Goal: Task Accomplishment & Management: Manage account settings

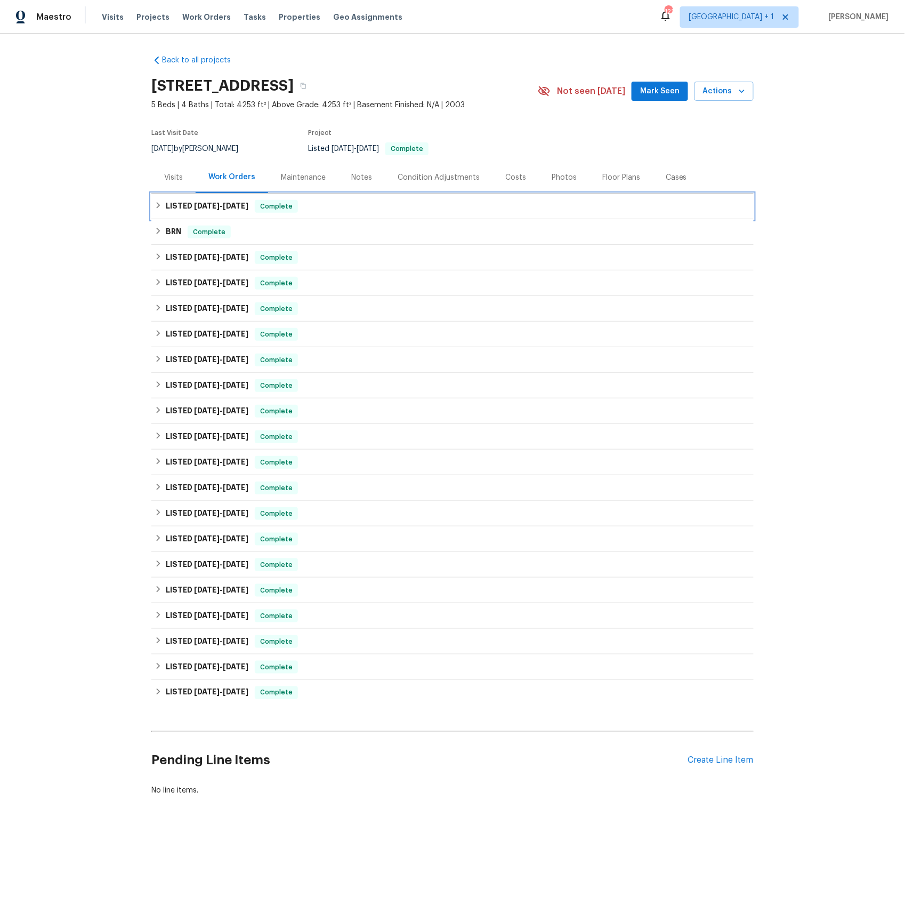
click at [192, 208] on h6 "LISTED 8/29/25 - 8/31/25" at bounding box center [207, 206] width 83 height 13
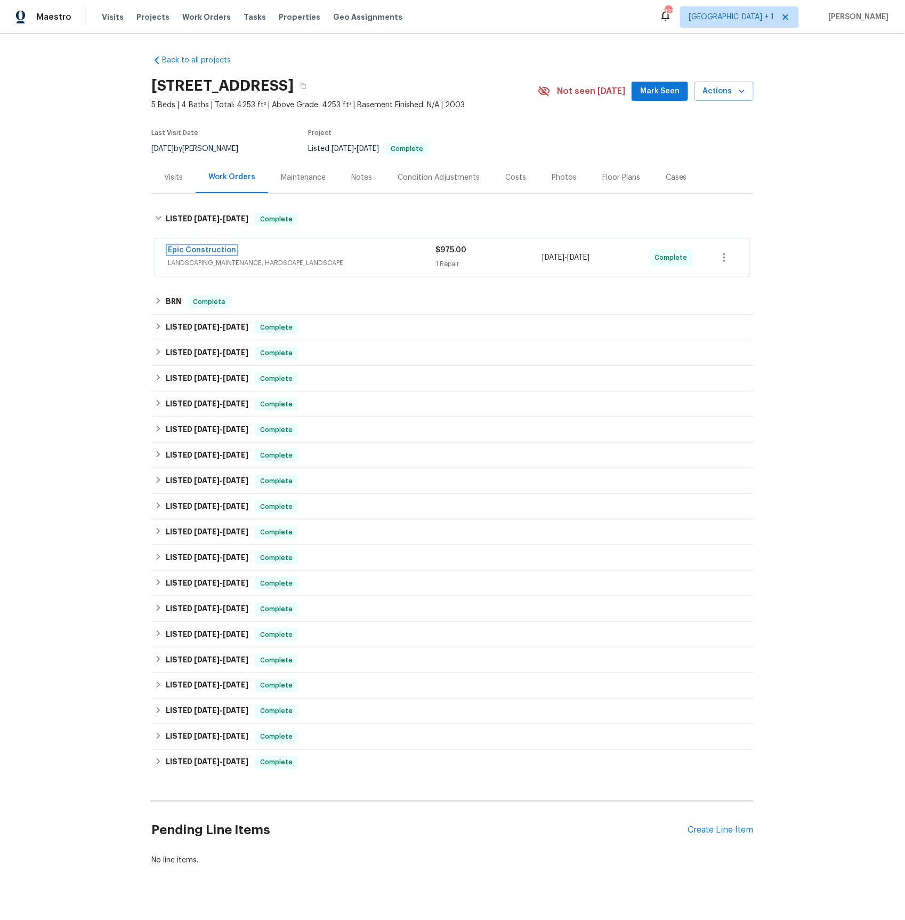
click at [198, 251] on link "Epic Construction" at bounding box center [202, 249] width 68 height 7
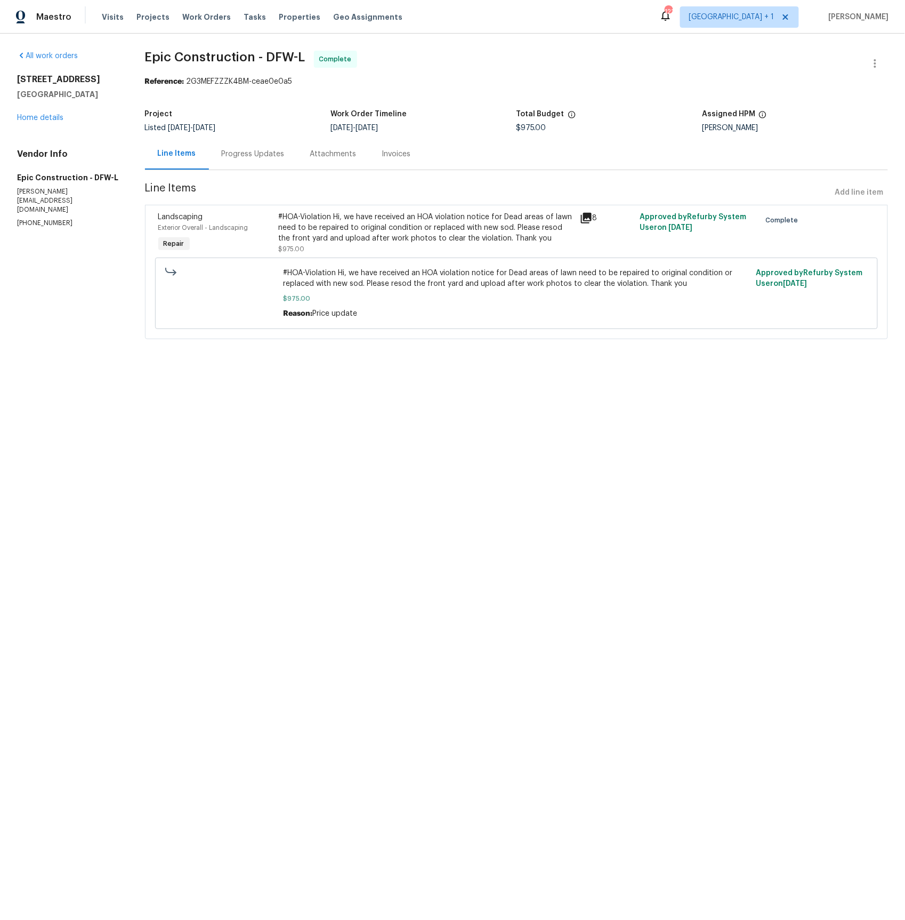
click at [591, 215] on icon at bounding box center [586, 218] width 11 height 11
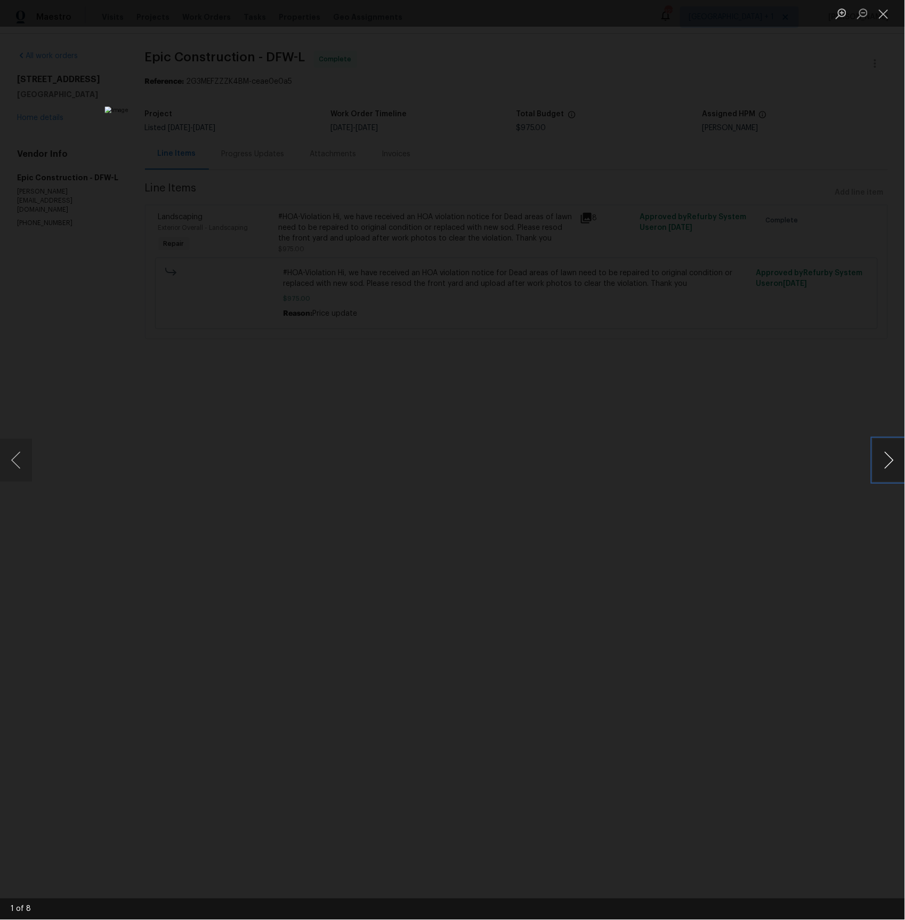
click at [884, 455] on button "Next image" at bounding box center [889, 460] width 32 height 43
click at [885, 453] on button "Next image" at bounding box center [889, 460] width 32 height 43
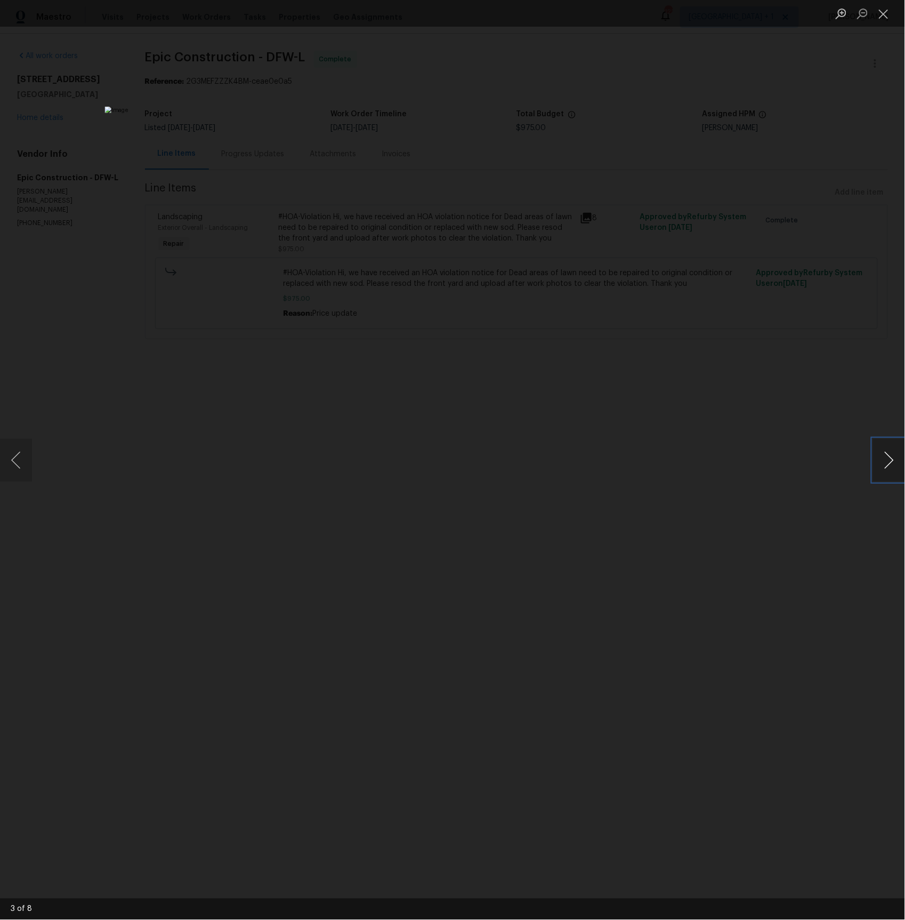
click at [891, 458] on button "Next image" at bounding box center [889, 460] width 32 height 43
click at [894, 456] on button "Next image" at bounding box center [889, 460] width 32 height 43
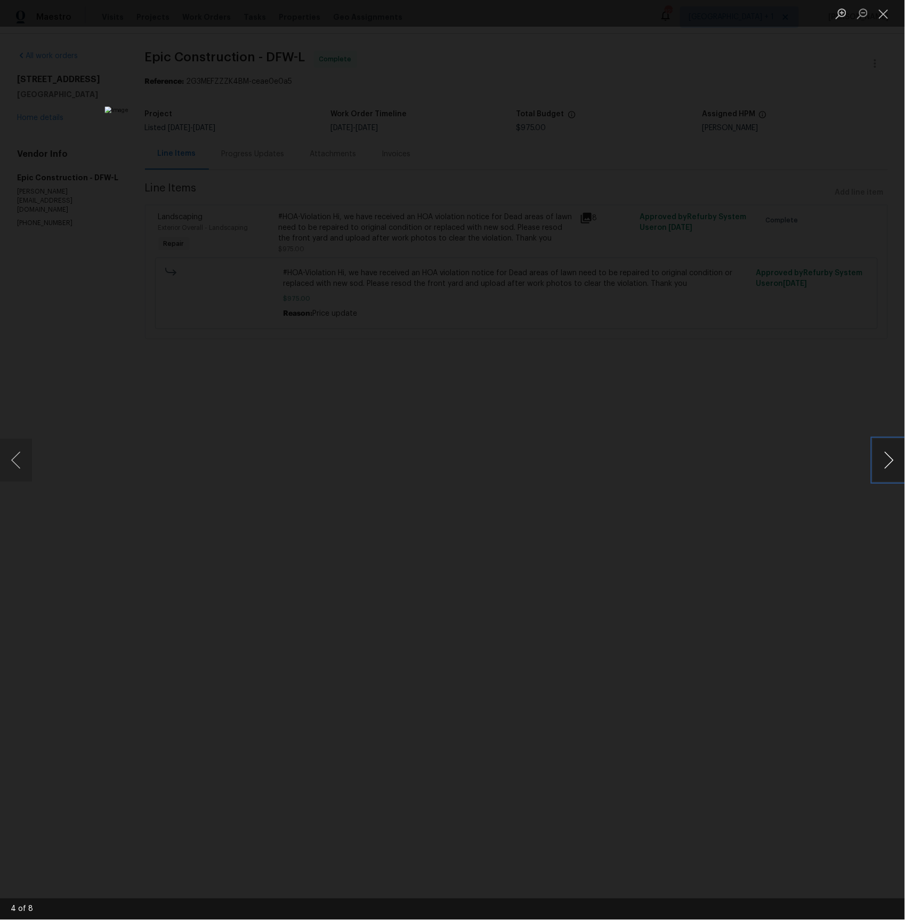
click at [894, 456] on button "Next image" at bounding box center [889, 460] width 32 height 43
click at [886, 454] on button "Next image" at bounding box center [889, 460] width 32 height 43
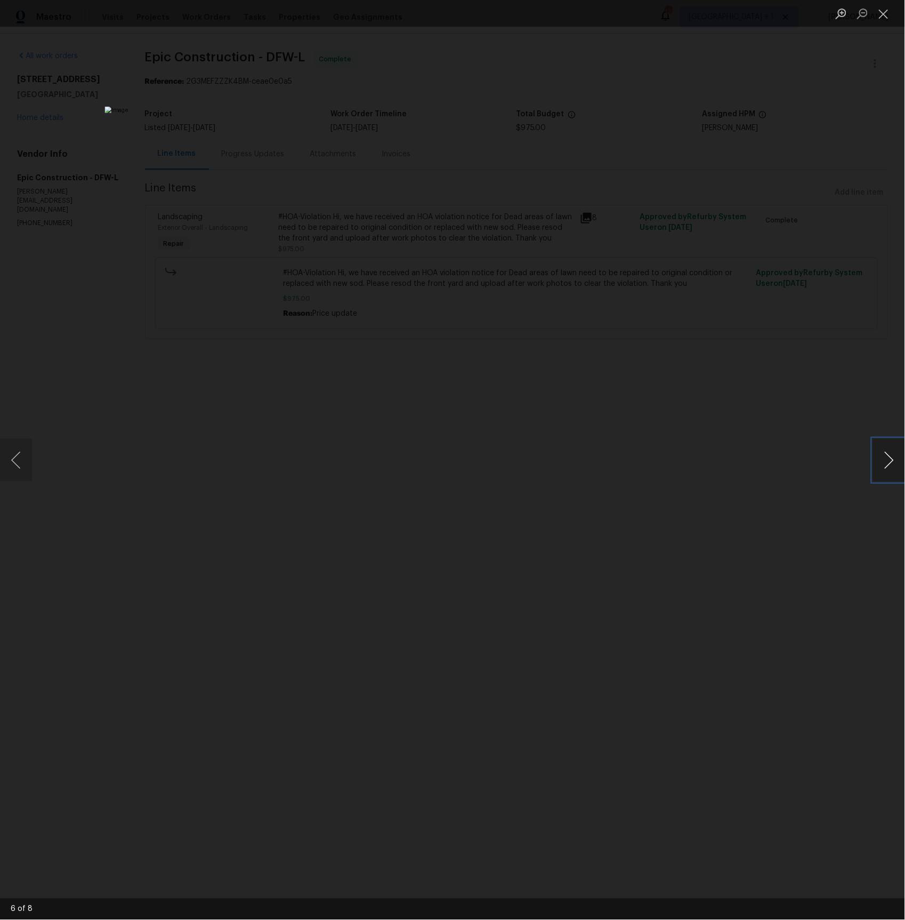
click at [886, 454] on button "Next image" at bounding box center [889, 460] width 32 height 43
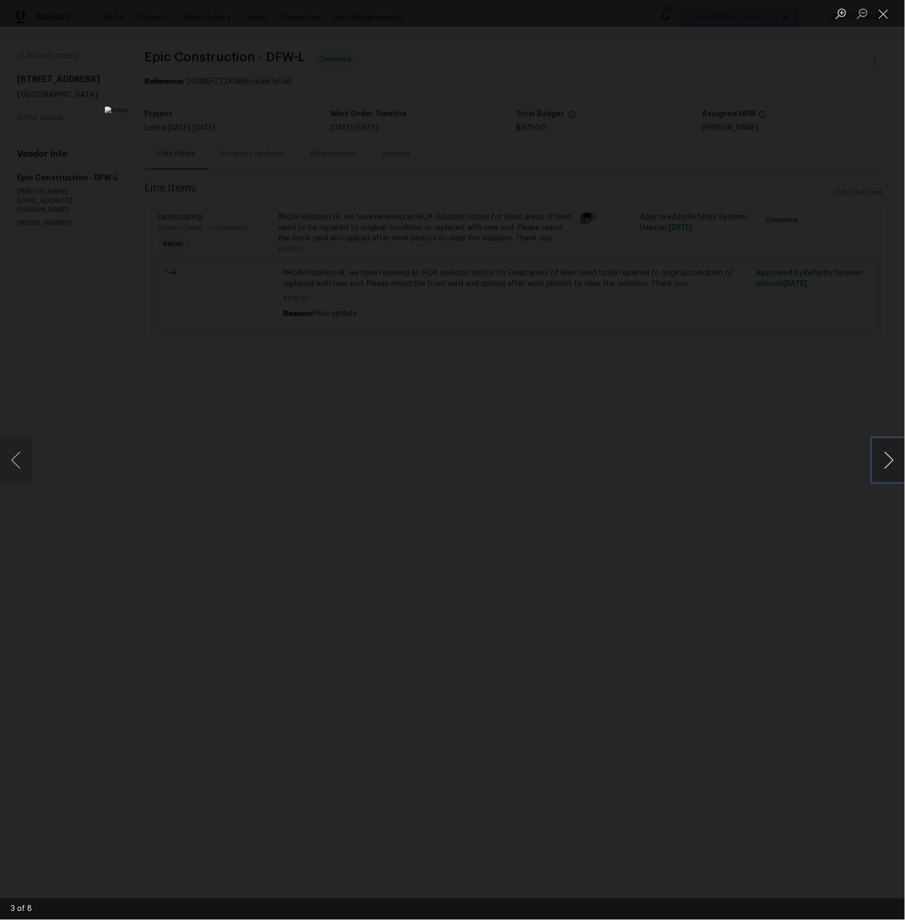
click at [886, 454] on button "Next image" at bounding box center [889, 460] width 32 height 43
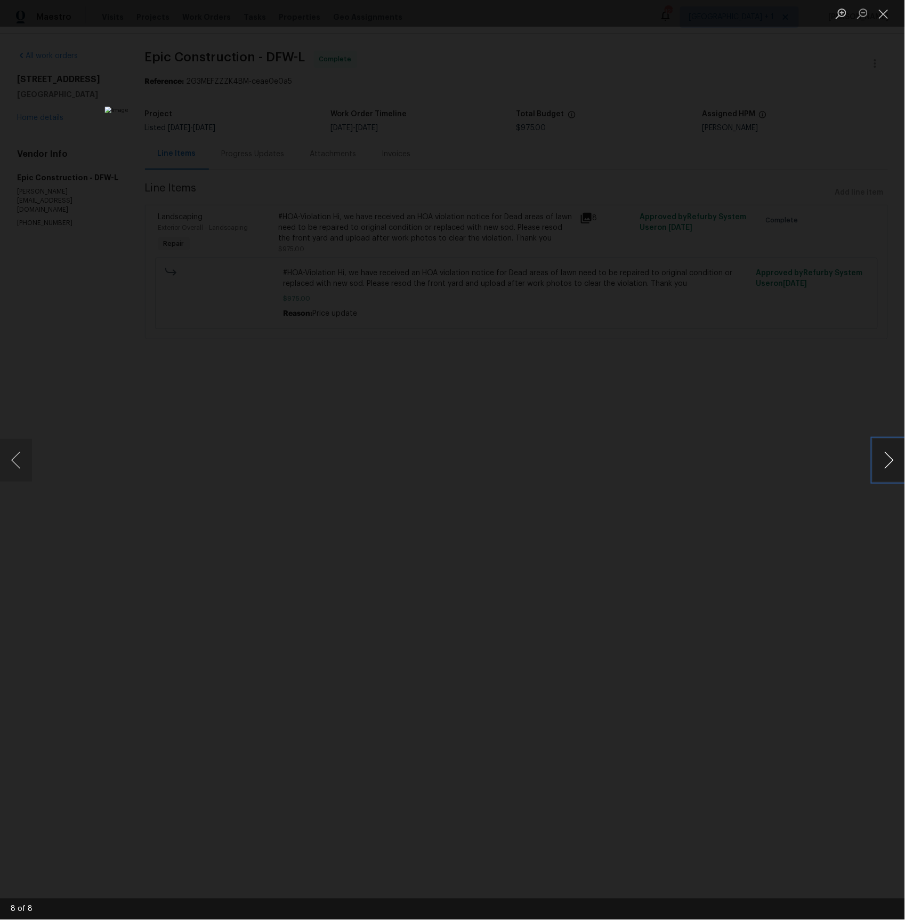
click at [886, 454] on button "Next image" at bounding box center [889, 460] width 32 height 43
drag, startPoint x: 748, startPoint y: 419, endPoint x: 714, endPoint y: 420, distance: 34.1
click at [748, 419] on div "Lightbox" at bounding box center [452, 460] width 905 height 920
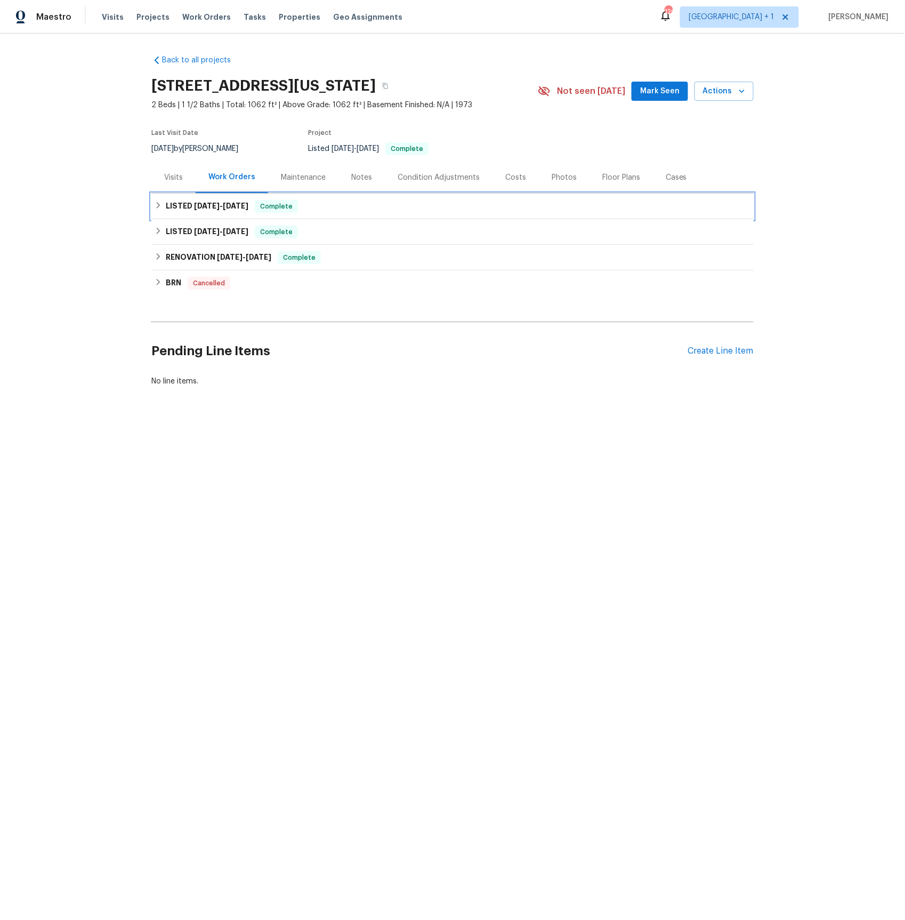
click at [221, 205] on span "8/18/25 - 8/22/25" at bounding box center [221, 205] width 54 height 7
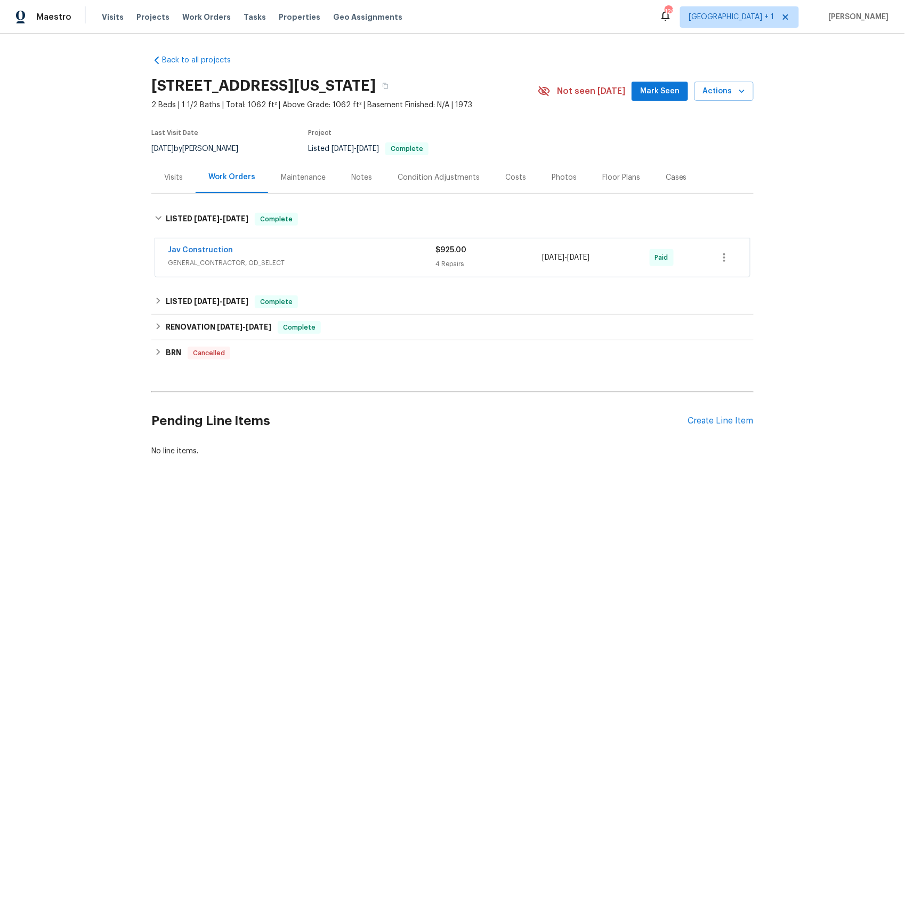
click at [215, 255] on span "Jav Construction" at bounding box center [200, 250] width 65 height 11
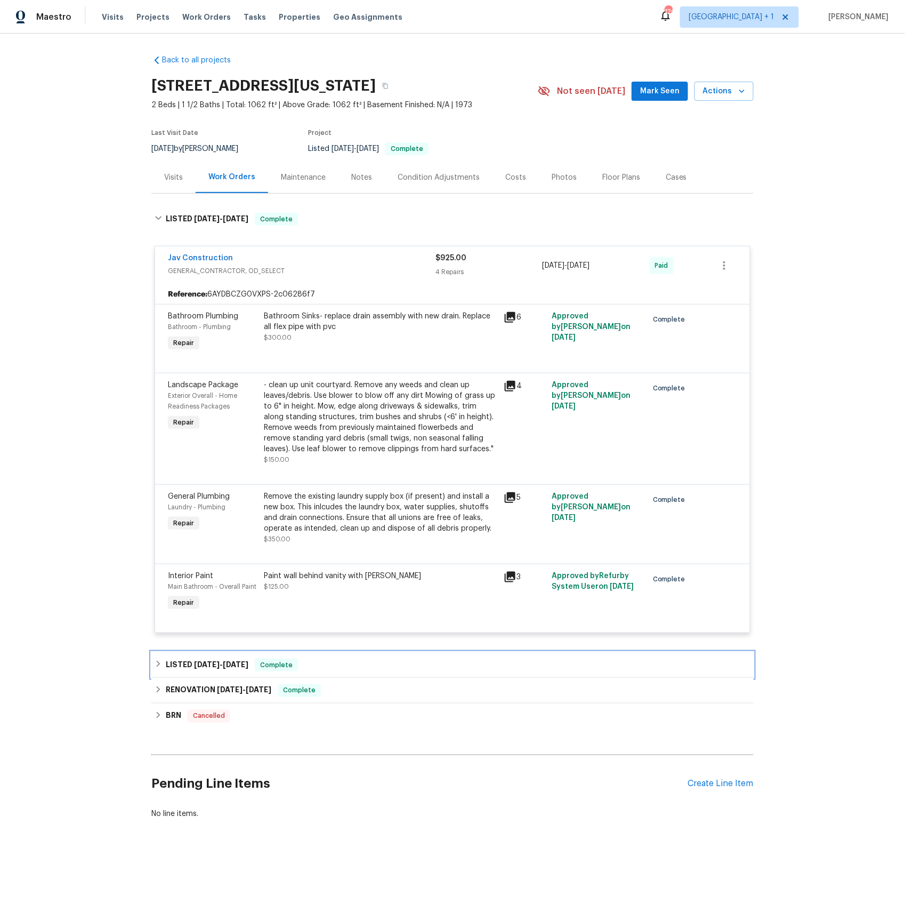
click at [228, 667] on span "1/8/25" at bounding box center [236, 663] width 26 height 7
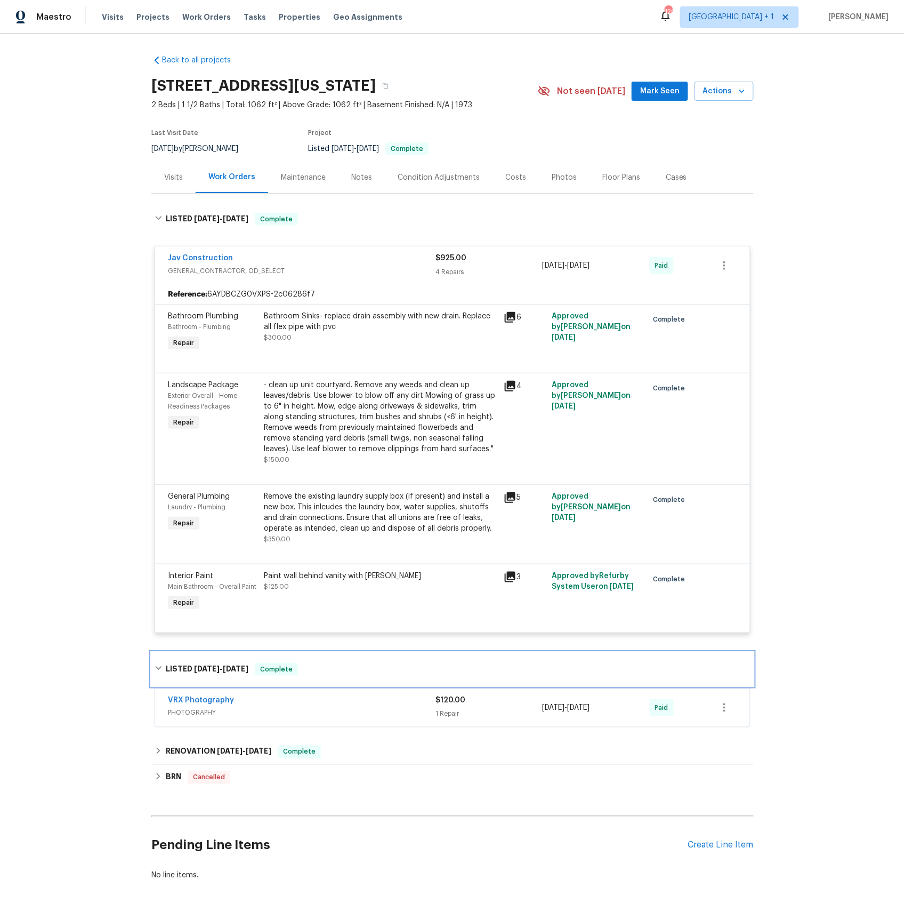
scroll to position [37, 0]
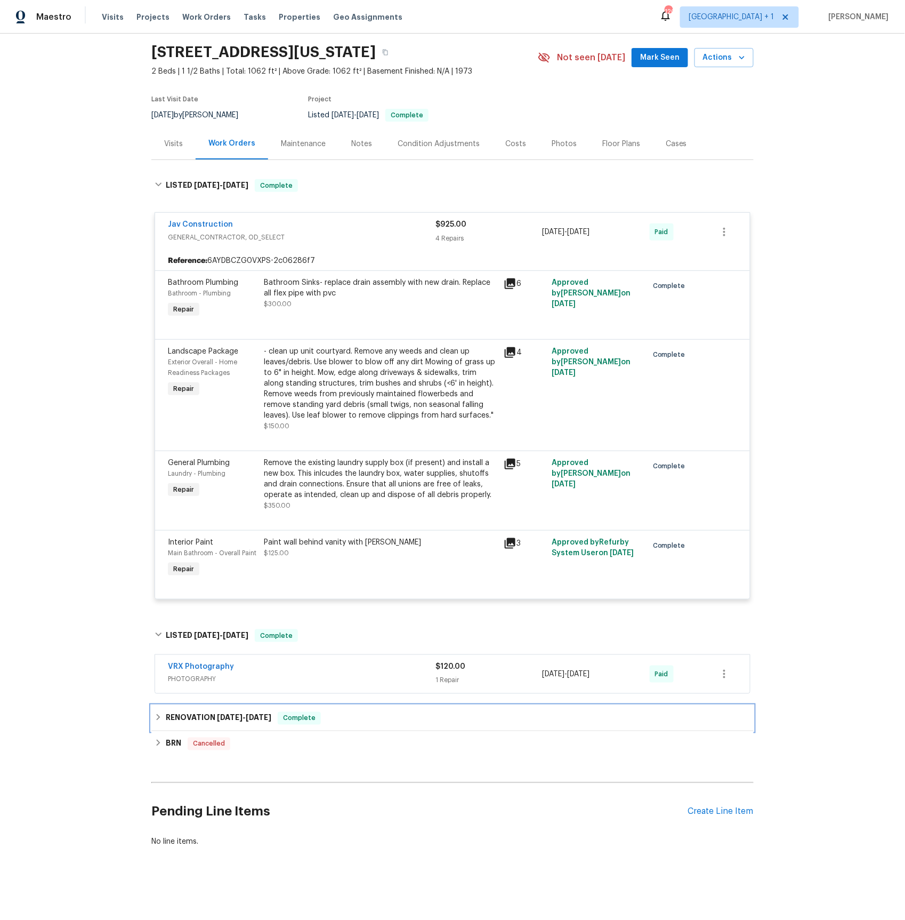
click at [215, 713] on h6 "RENOVATION 1/3/25 - 1/4/25" at bounding box center [219, 718] width 106 height 13
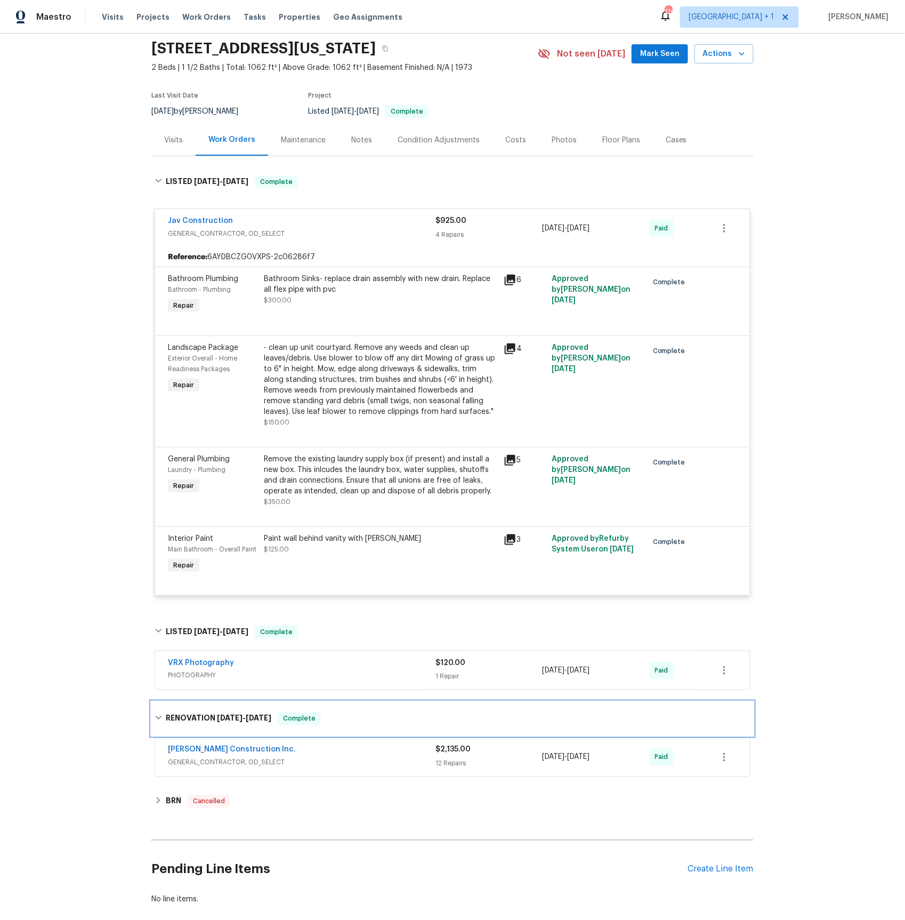
scroll to position [99, 0]
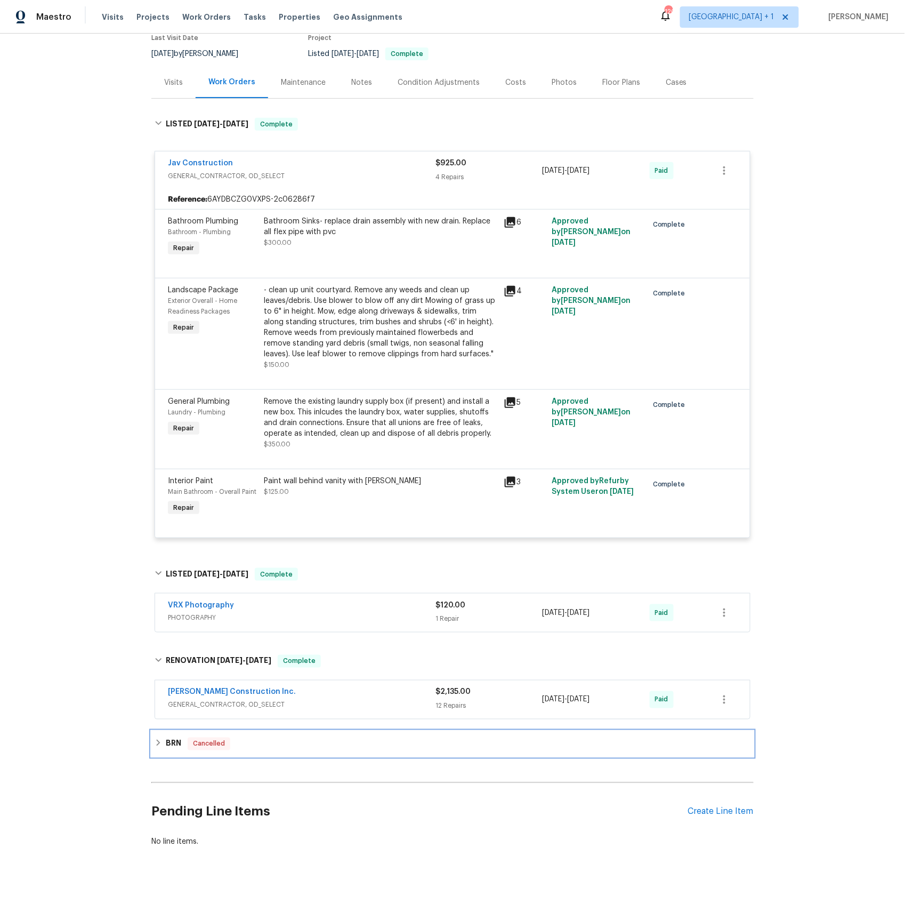
drag, startPoint x: 169, startPoint y: 743, endPoint x: 178, endPoint y: 737, distance: 10.8
click at [169, 743] on h6 "BRN" at bounding box center [173, 743] width 15 height 13
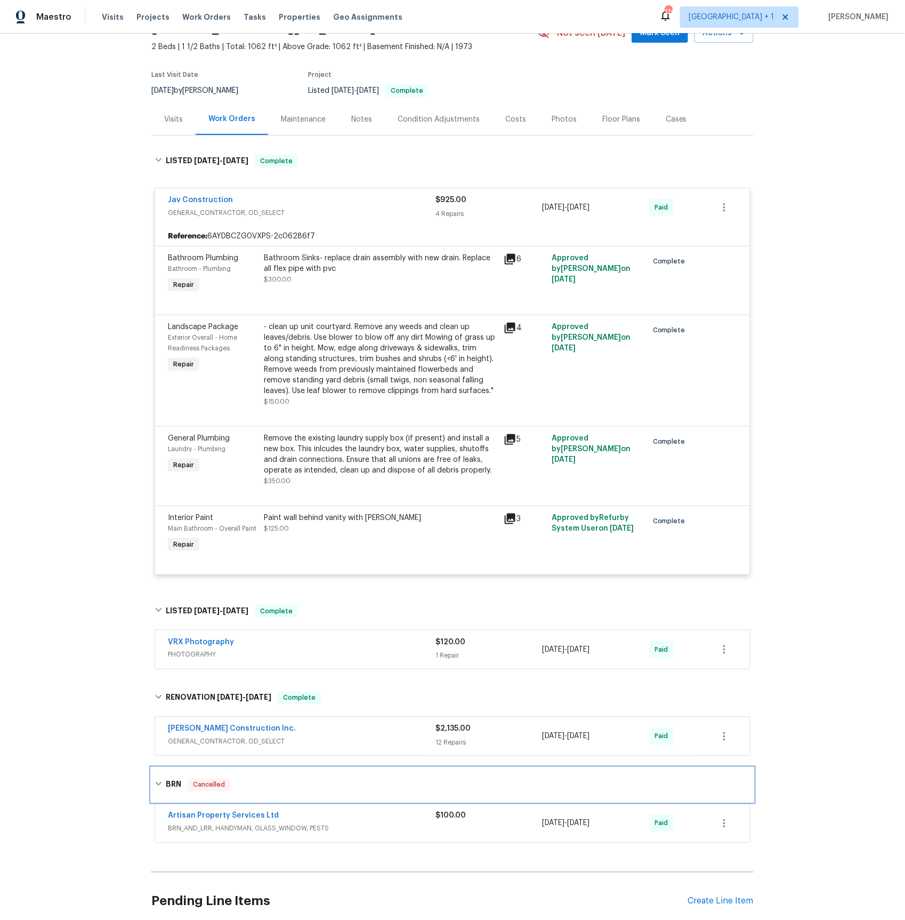
scroll to position [59, 0]
click at [510, 519] on icon at bounding box center [510, 518] width 11 height 11
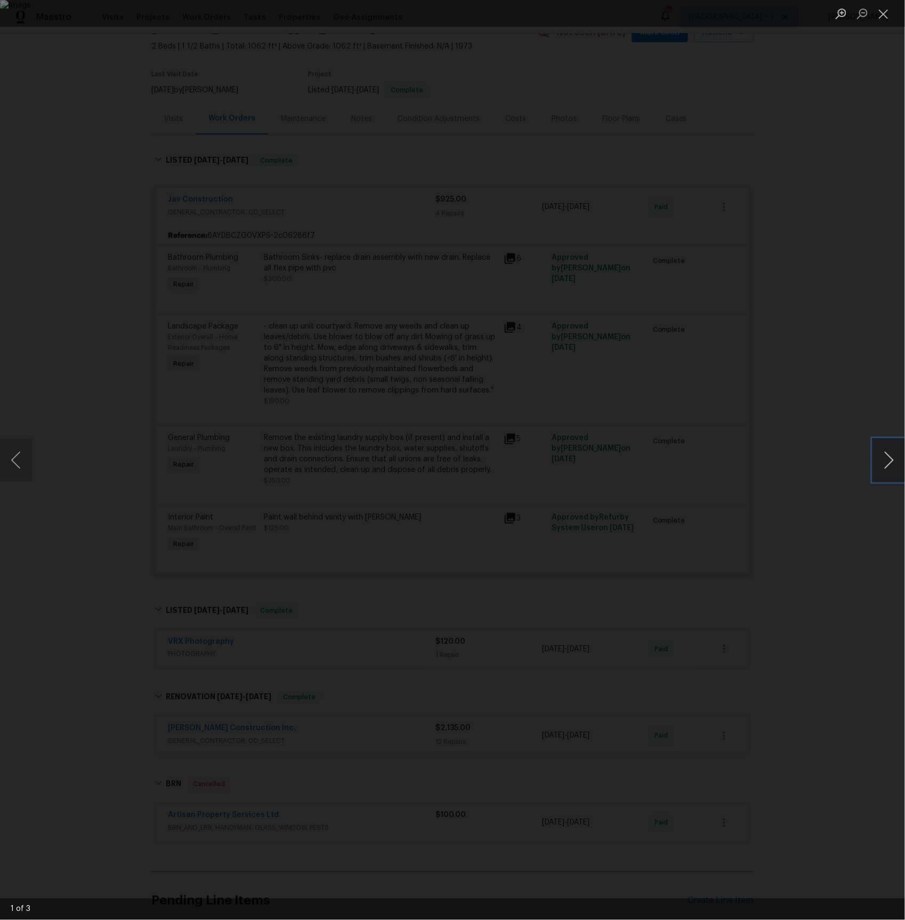
click at [888, 457] on button "Next image" at bounding box center [889, 460] width 32 height 43
click at [22, 456] on button "Previous image" at bounding box center [16, 460] width 32 height 43
click at [879, 279] on div "Lightbox" at bounding box center [452, 460] width 905 height 920
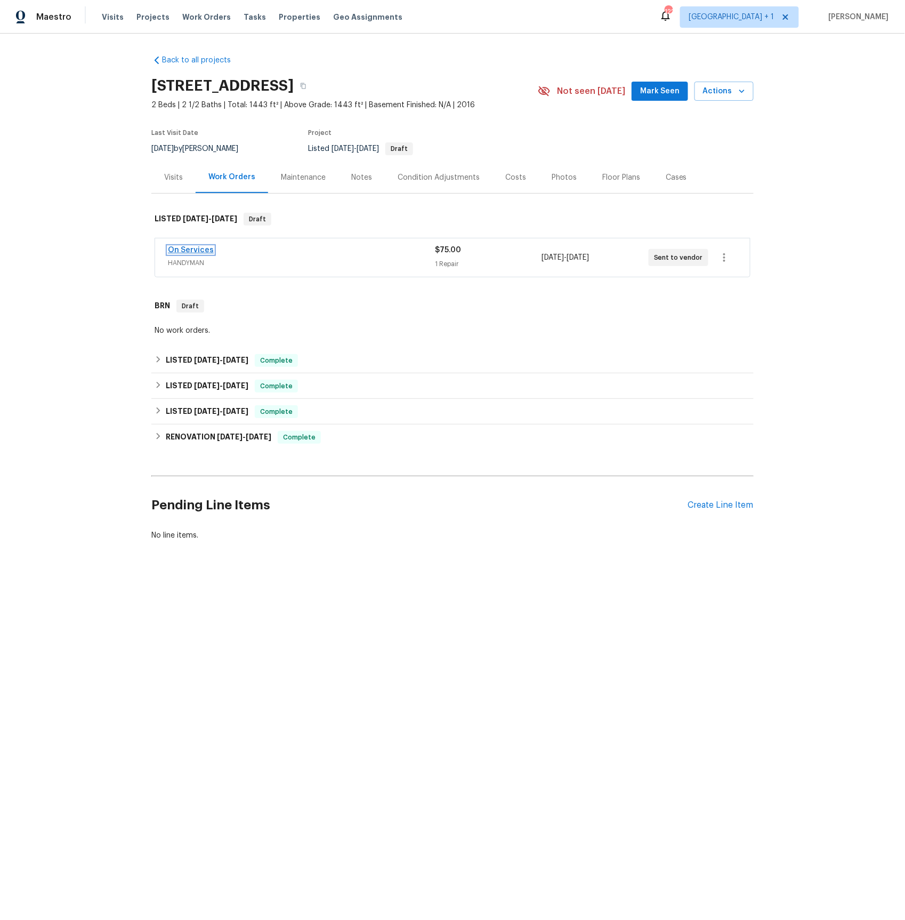
click at [194, 252] on link "On Services" at bounding box center [191, 249] width 46 height 7
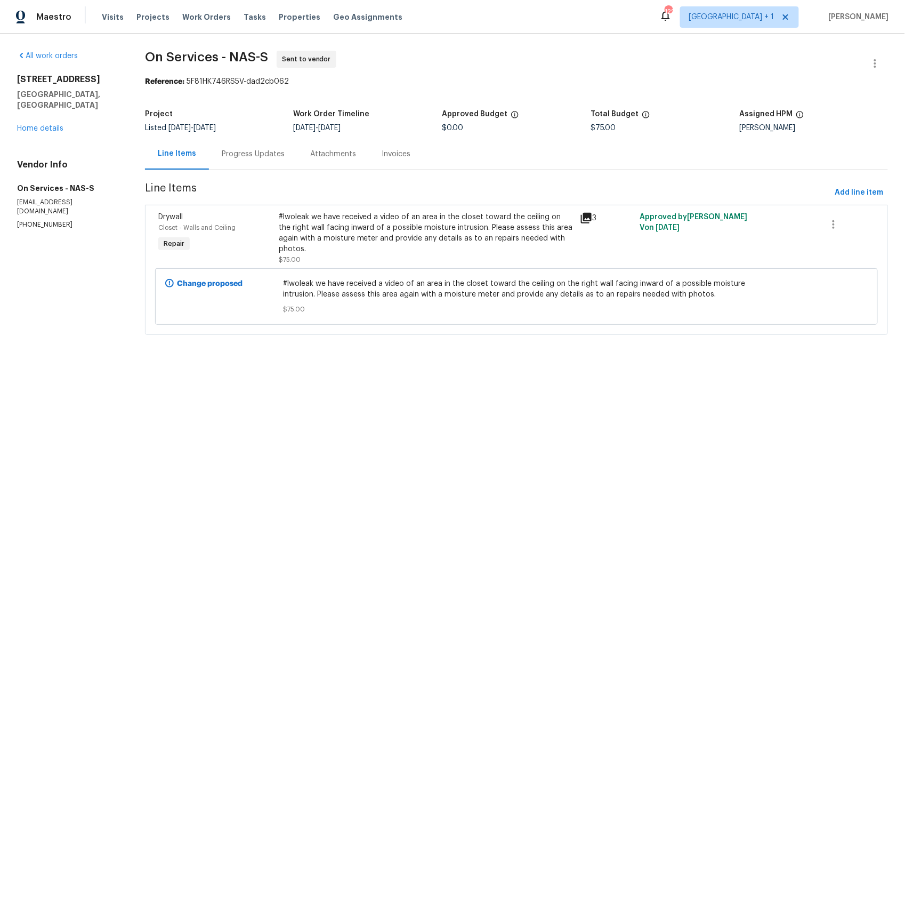
click at [265, 160] on div "Progress Updates" at bounding box center [253, 153] width 88 height 31
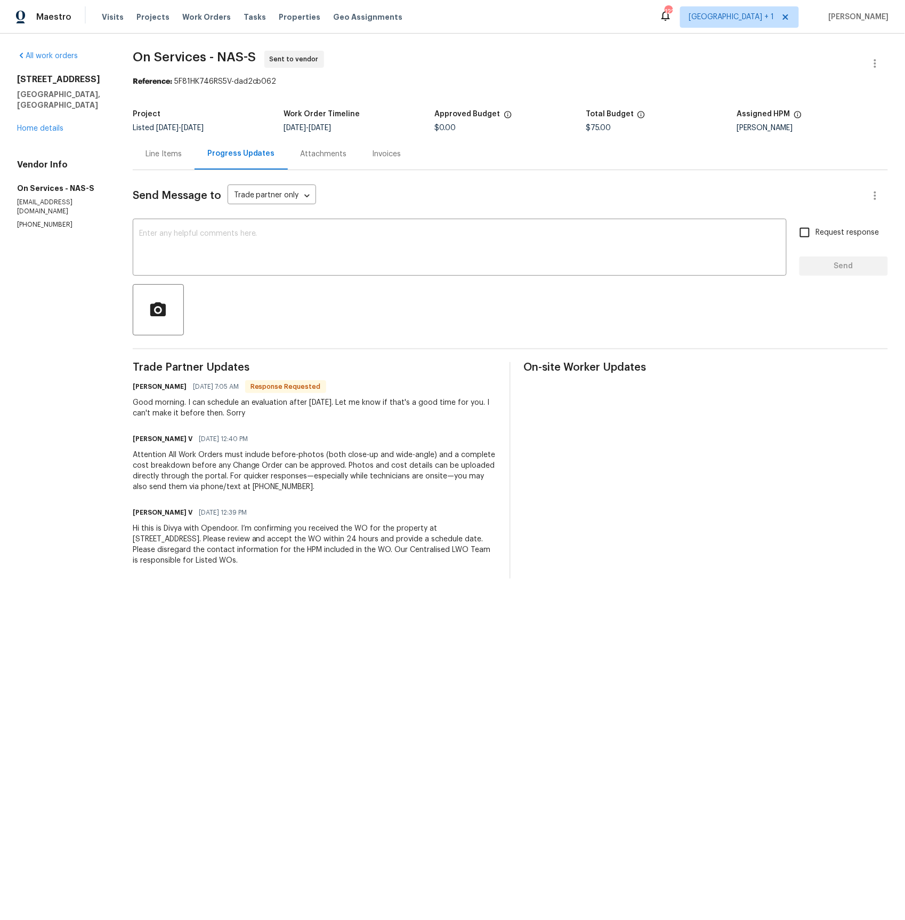
click at [178, 152] on div "Line Items" at bounding box center [164, 154] width 36 height 11
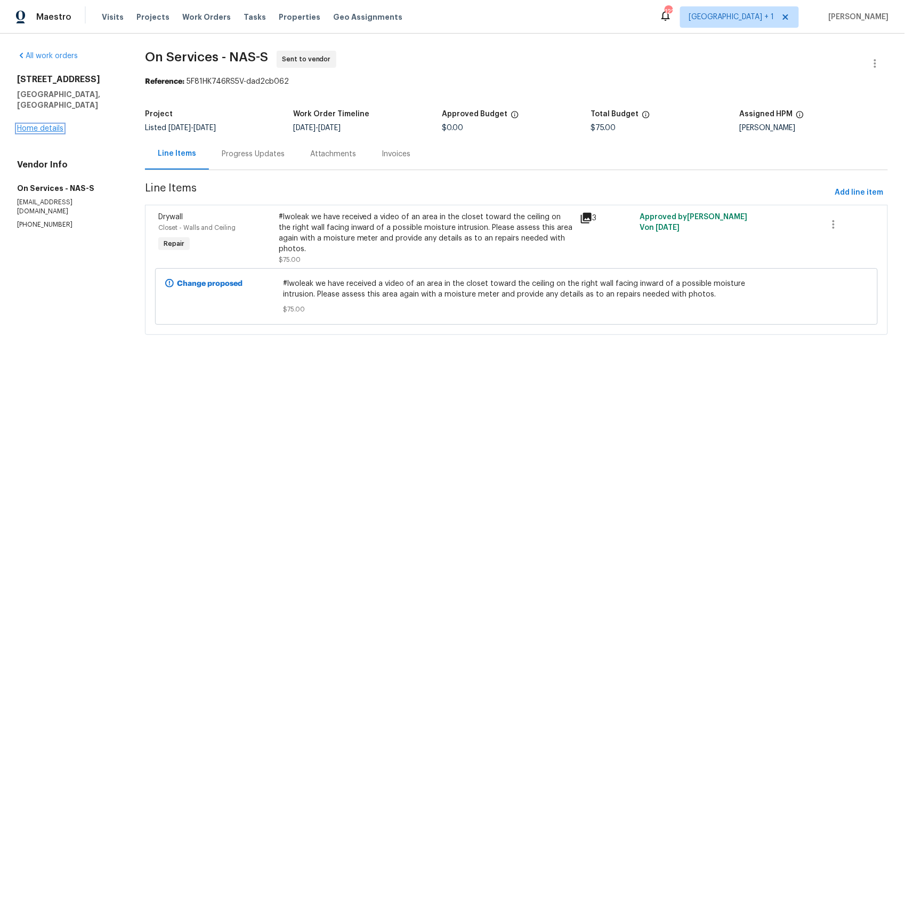
click at [55, 125] on link "Home details" at bounding box center [40, 128] width 46 height 7
